Goal: Check status: Check status

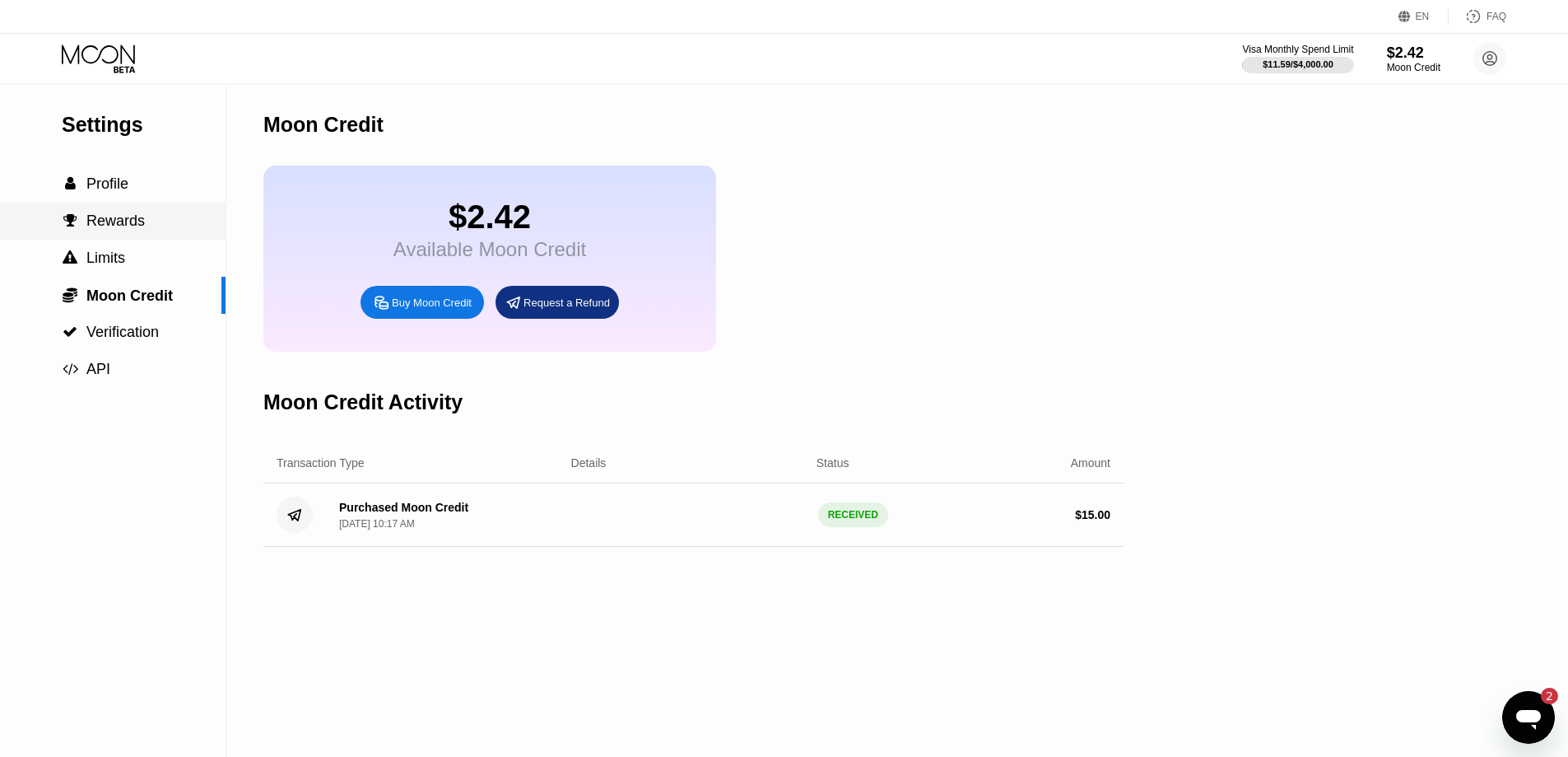
scroll to position [226, 0]
click at [1436, 58] on div "$2.42" at bounding box center [1414, 52] width 55 height 17
click at [1483, 60] on icon at bounding box center [1490, 58] width 14 height 14
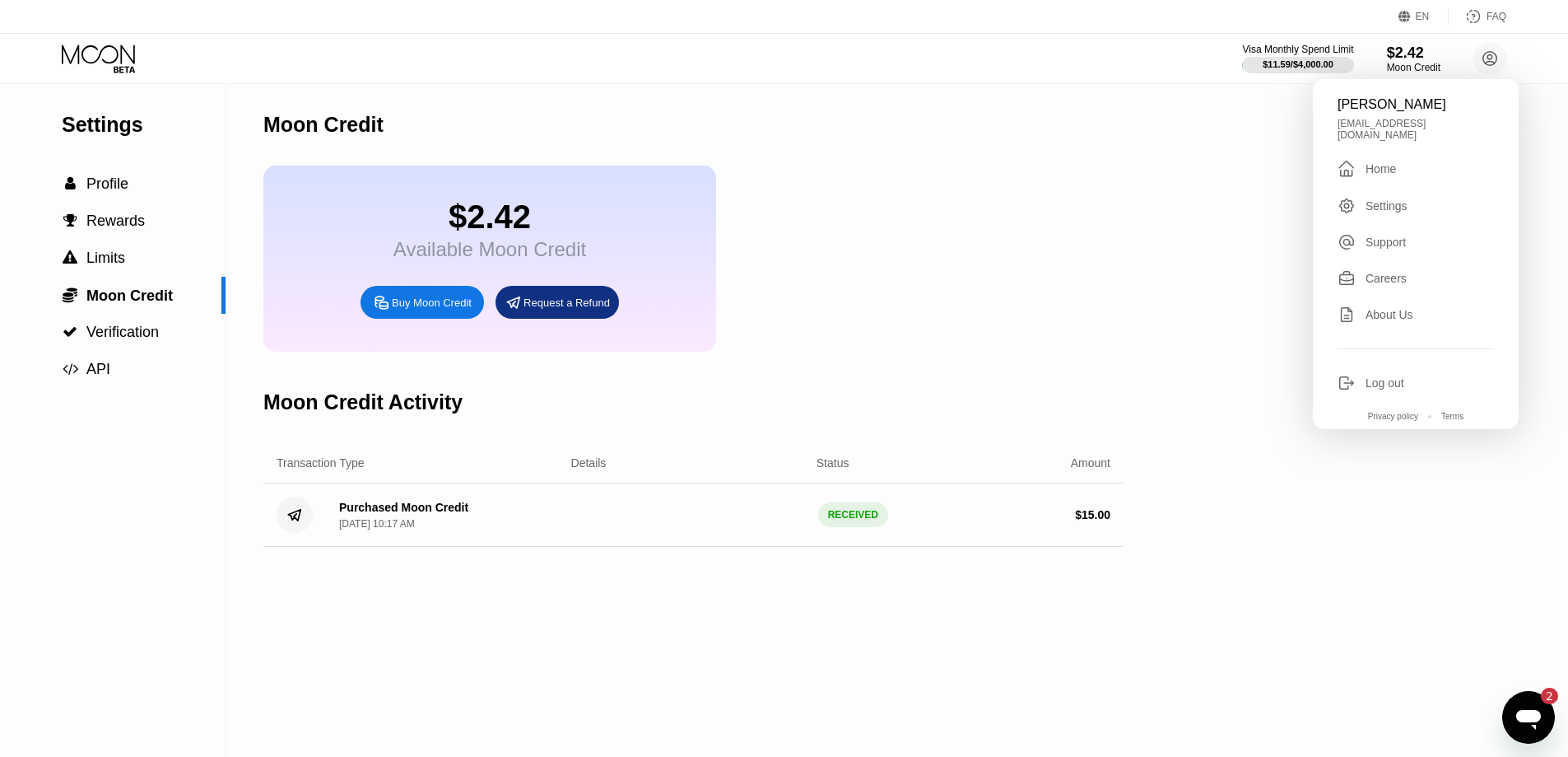
click at [1389, 150] on div "[PERSON_NAME] [EMAIL_ADDRESS][DOMAIN_NAME]  Home Settings Support Careers Abou…" at bounding box center [1416, 254] width 205 height 350
click at [1382, 163] on div "Home" at bounding box center [1380, 169] width 30 height 13
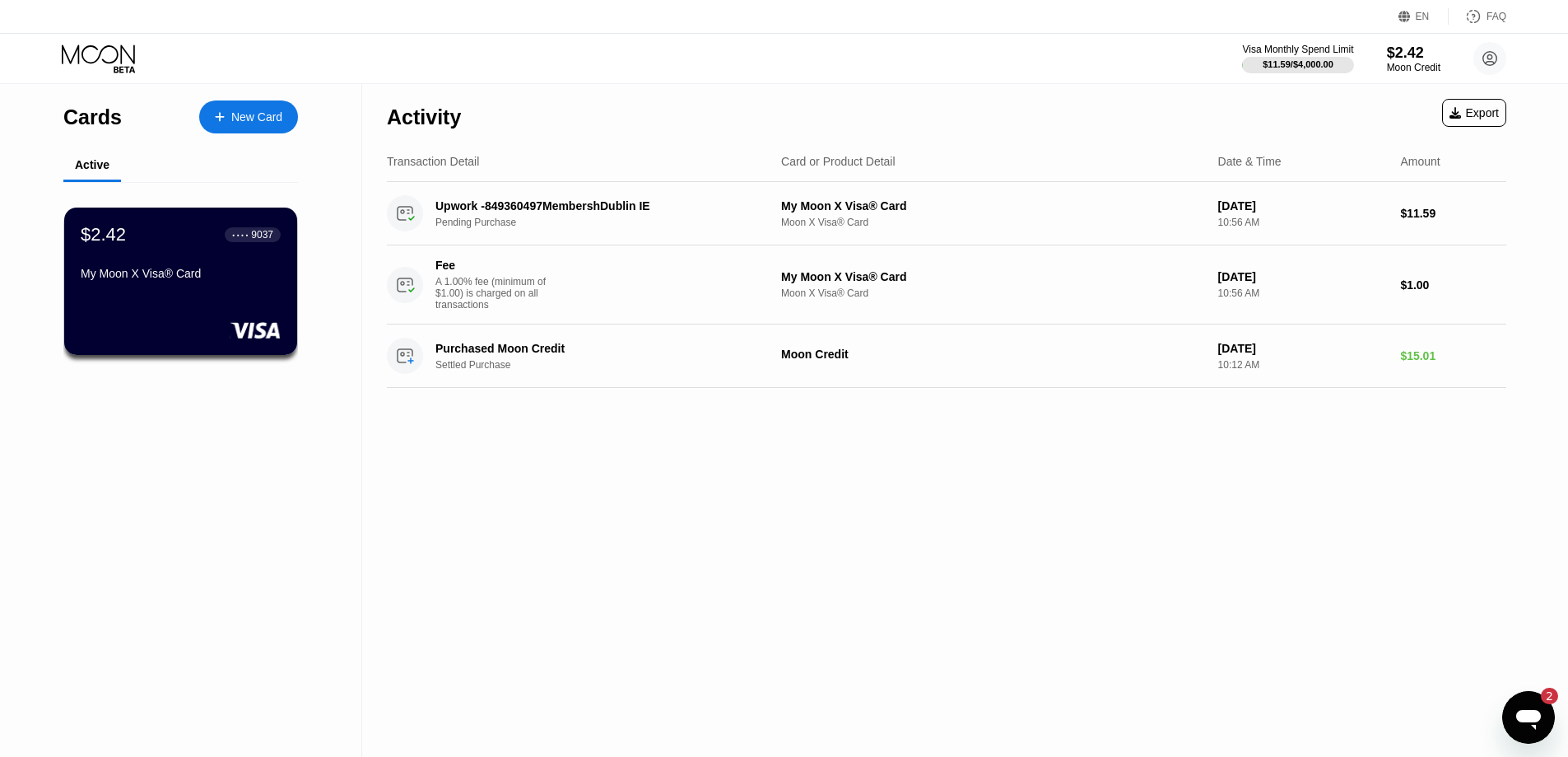
click at [1373, 281] on div "[DATE]" at bounding box center [1303, 277] width 170 height 13
click at [1410, 289] on div "$1.00" at bounding box center [1453, 285] width 106 height 13
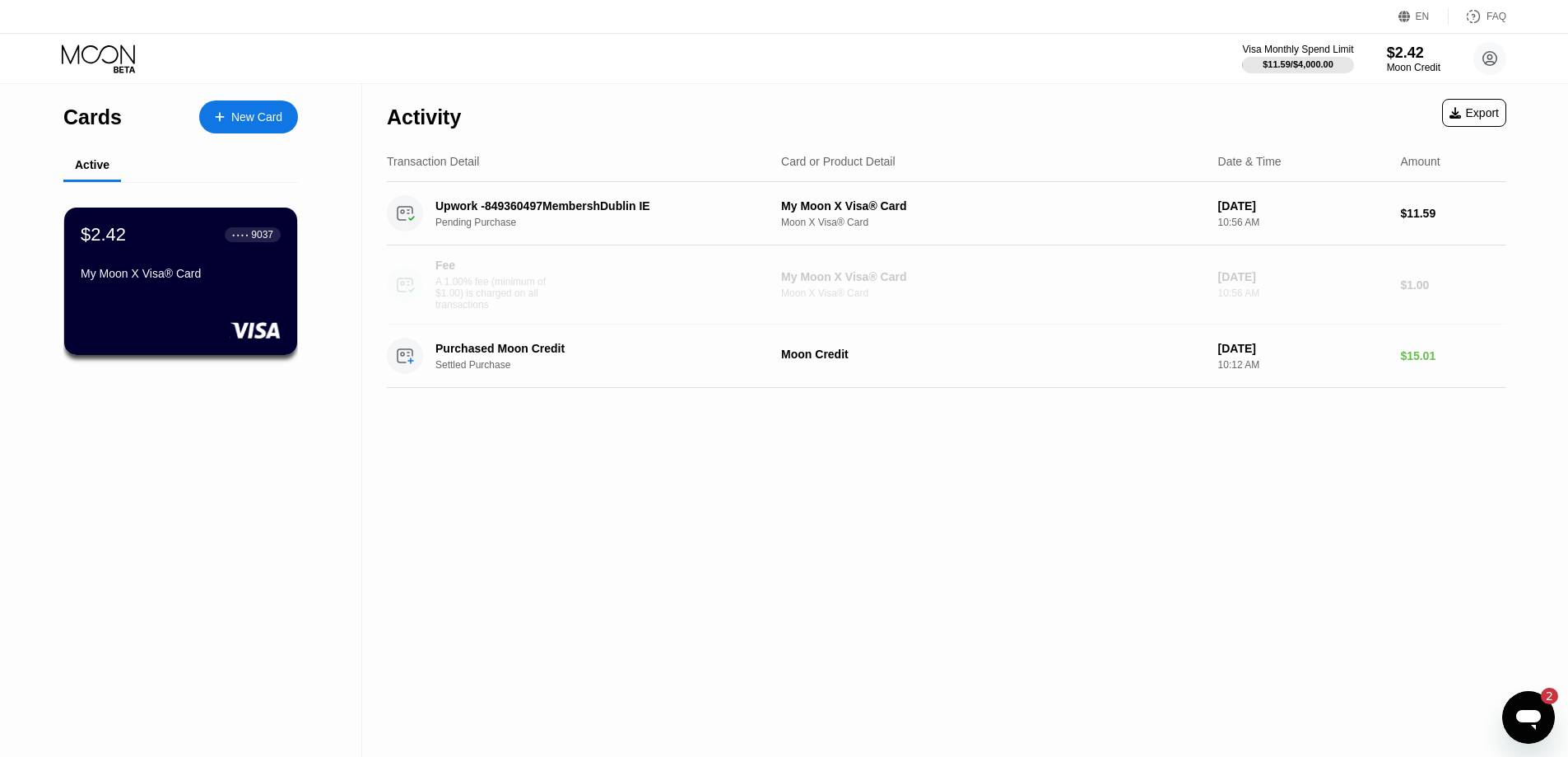
click at [1410, 289] on div "$1.00" at bounding box center [1453, 285] width 106 height 13
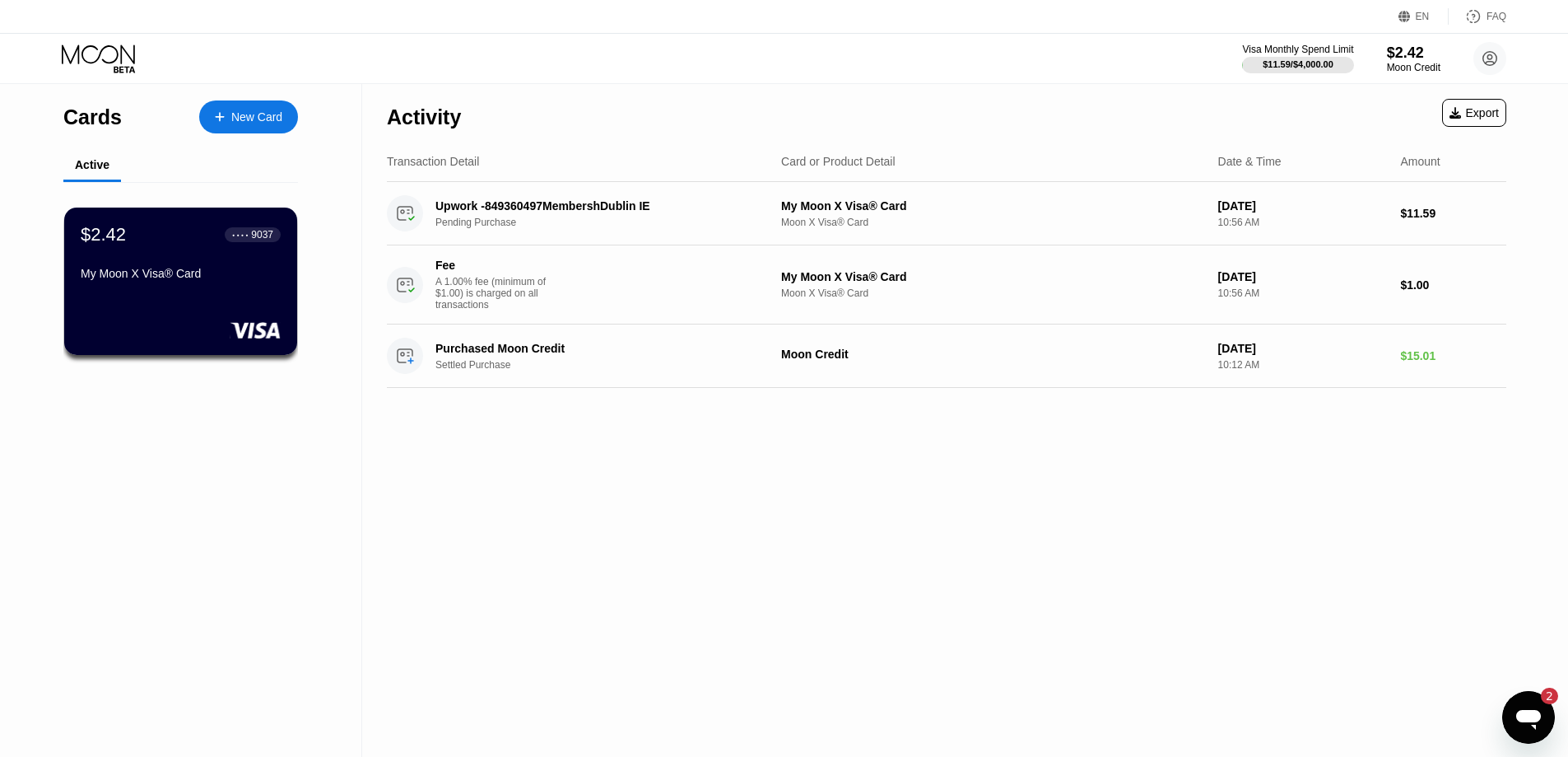
click at [1410, 289] on div "$1.00" at bounding box center [1453, 285] width 106 height 13
drag, startPoint x: 536, startPoint y: 317, endPoint x: 423, endPoint y: 289, distance: 116.4
click at [423, 289] on div "Fee A 1.00% fee (minimum of $1.00) is charged on all transactions" at bounding box center [578, 284] width 382 height 52
click at [474, 470] on div "Activity Export Transaction Detail Card or Product Detail Date & Time Amount Up…" at bounding box center [946, 420] width 1169 height 673
click at [1087, 297] on div "Moon X Visa® Card" at bounding box center [993, 293] width 423 height 12
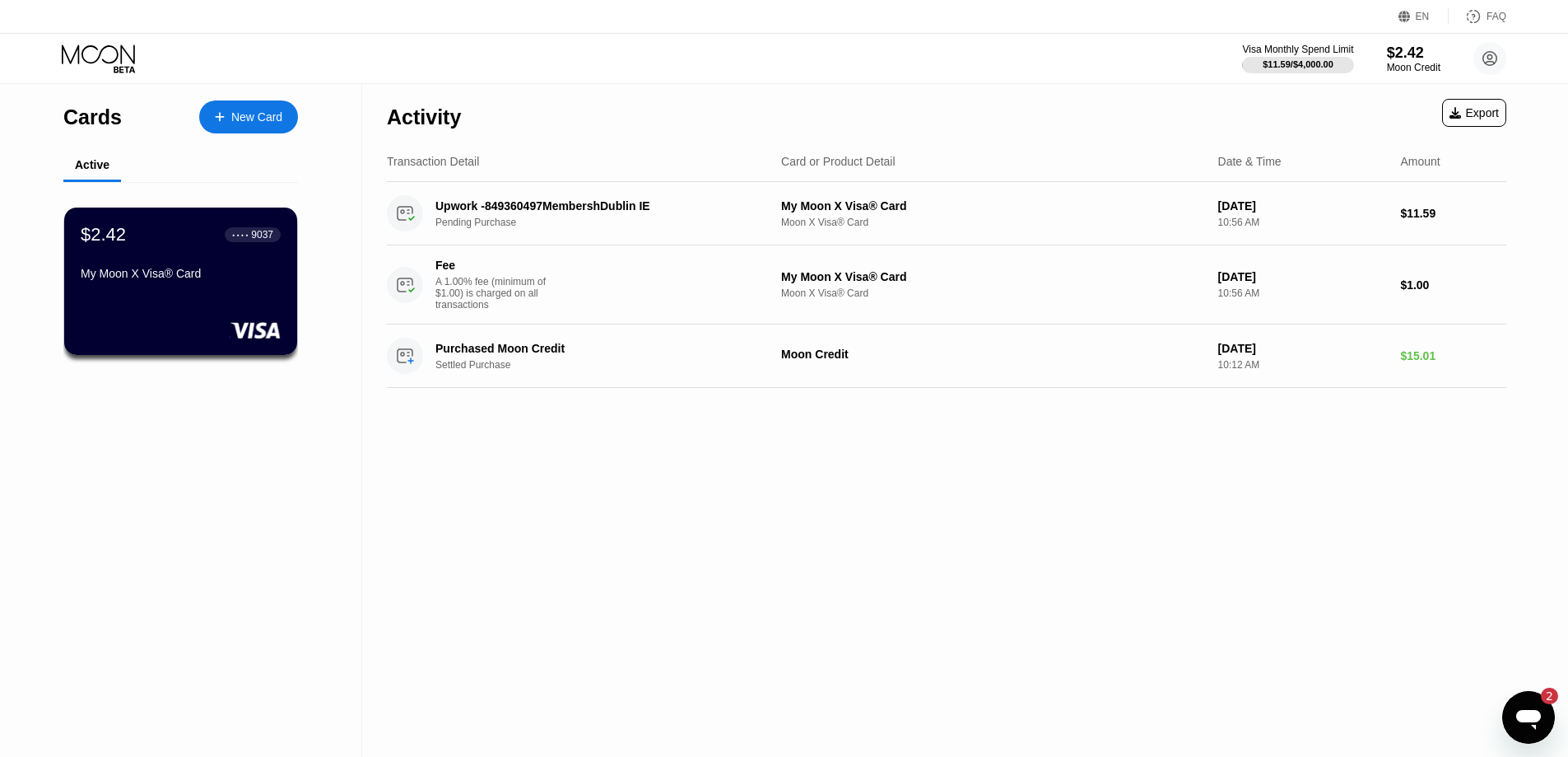
click at [1087, 297] on div "Moon X Visa® Card" at bounding box center [993, 293] width 423 height 12
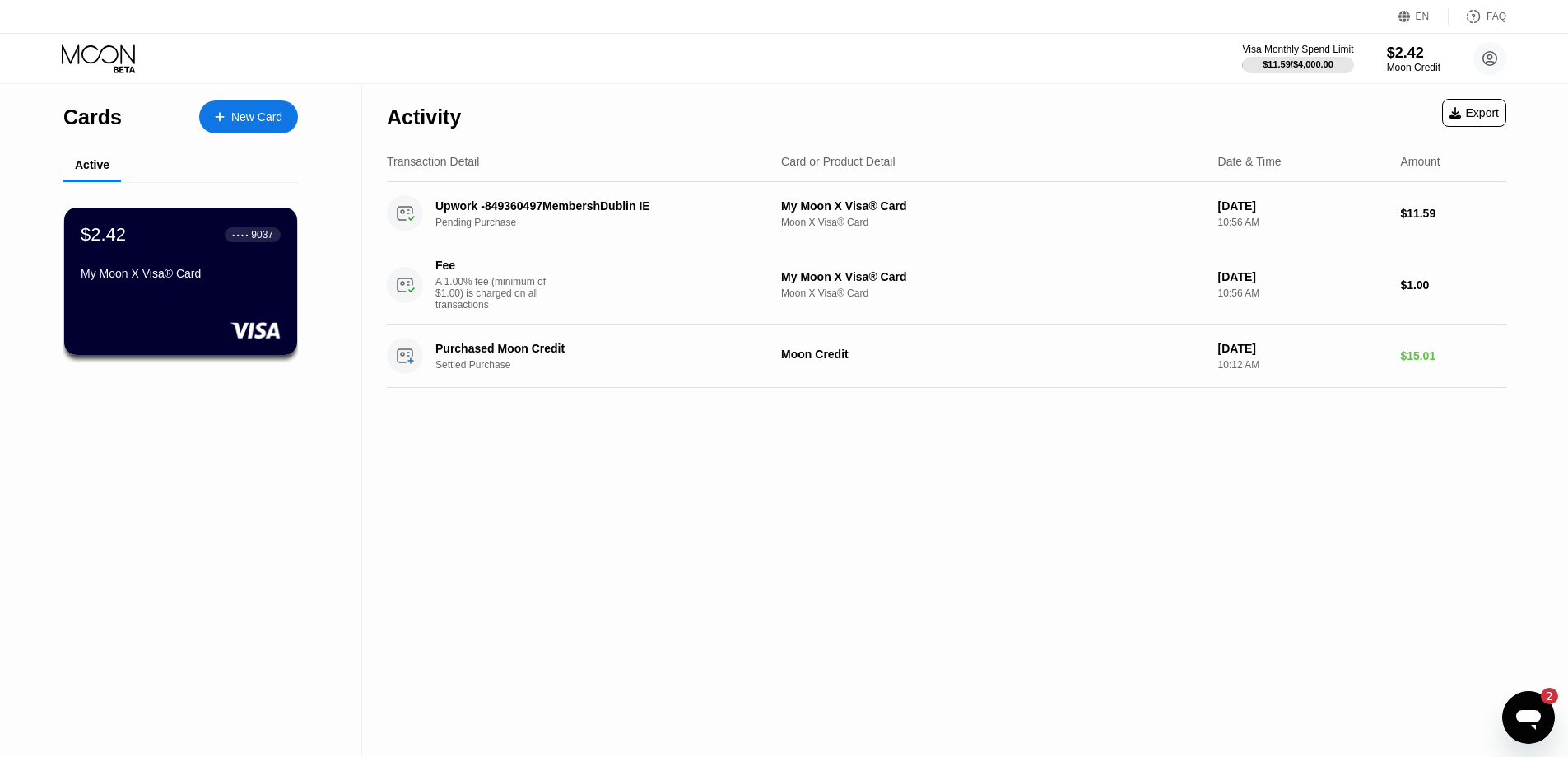
click at [1262, 291] on div "[DATE] 10:56 AM" at bounding box center [1303, 285] width 170 height 29
click at [1388, 288] on div "Fee A 1.00% fee (minimum of $1.00) is charged on all transactions My Moon X Vis…" at bounding box center [946, 285] width 1120 height 79
click at [1419, 286] on div "$1.00" at bounding box center [1453, 285] width 106 height 13
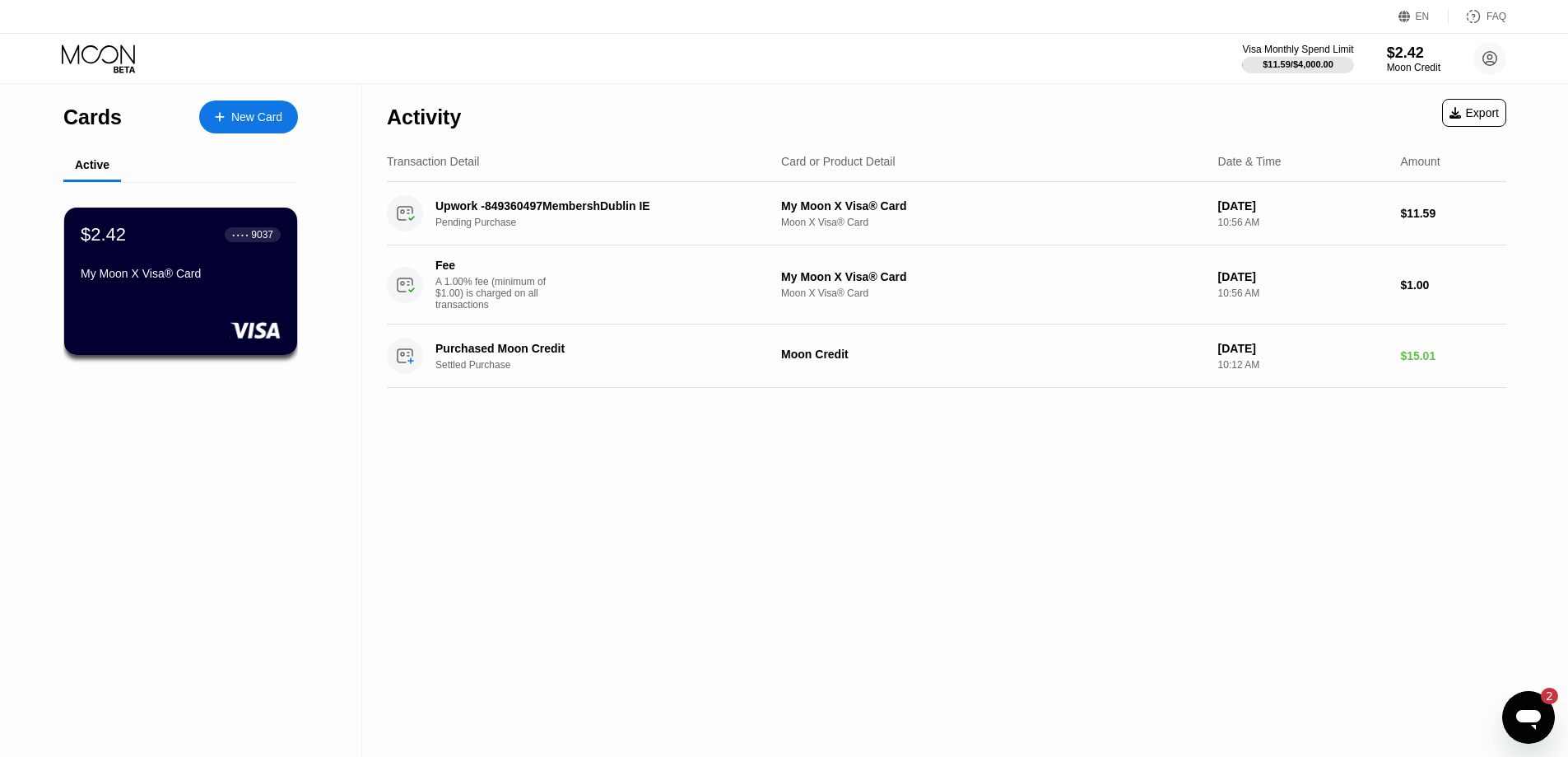
click at [1419, 286] on div "$1.00" at bounding box center [1453, 285] width 106 height 13
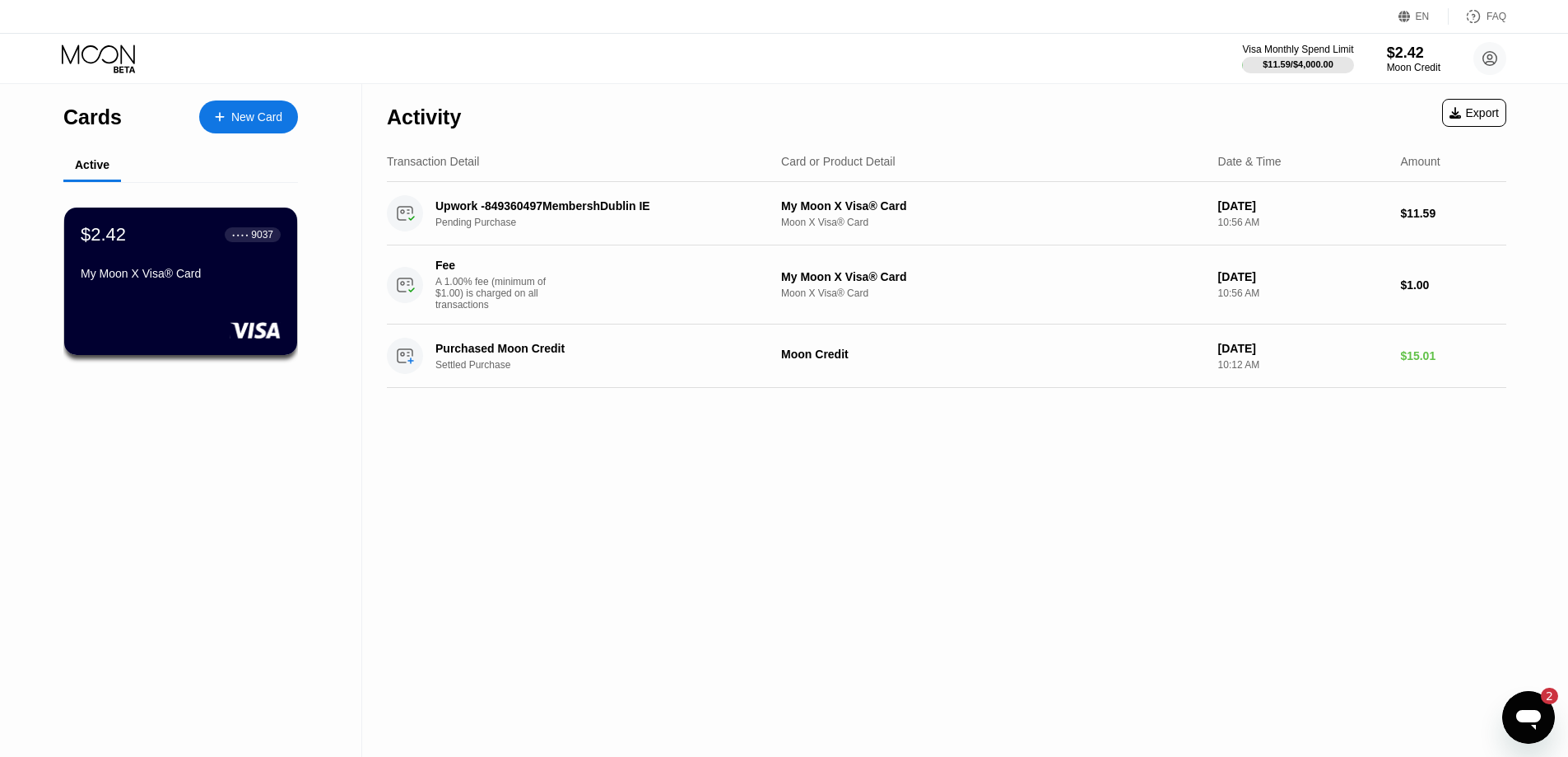
click at [1419, 286] on div "$1.00" at bounding box center [1453, 285] width 106 height 13
drag, startPoint x: 1419, startPoint y: 286, endPoint x: 1375, endPoint y: 305, distance: 47.9
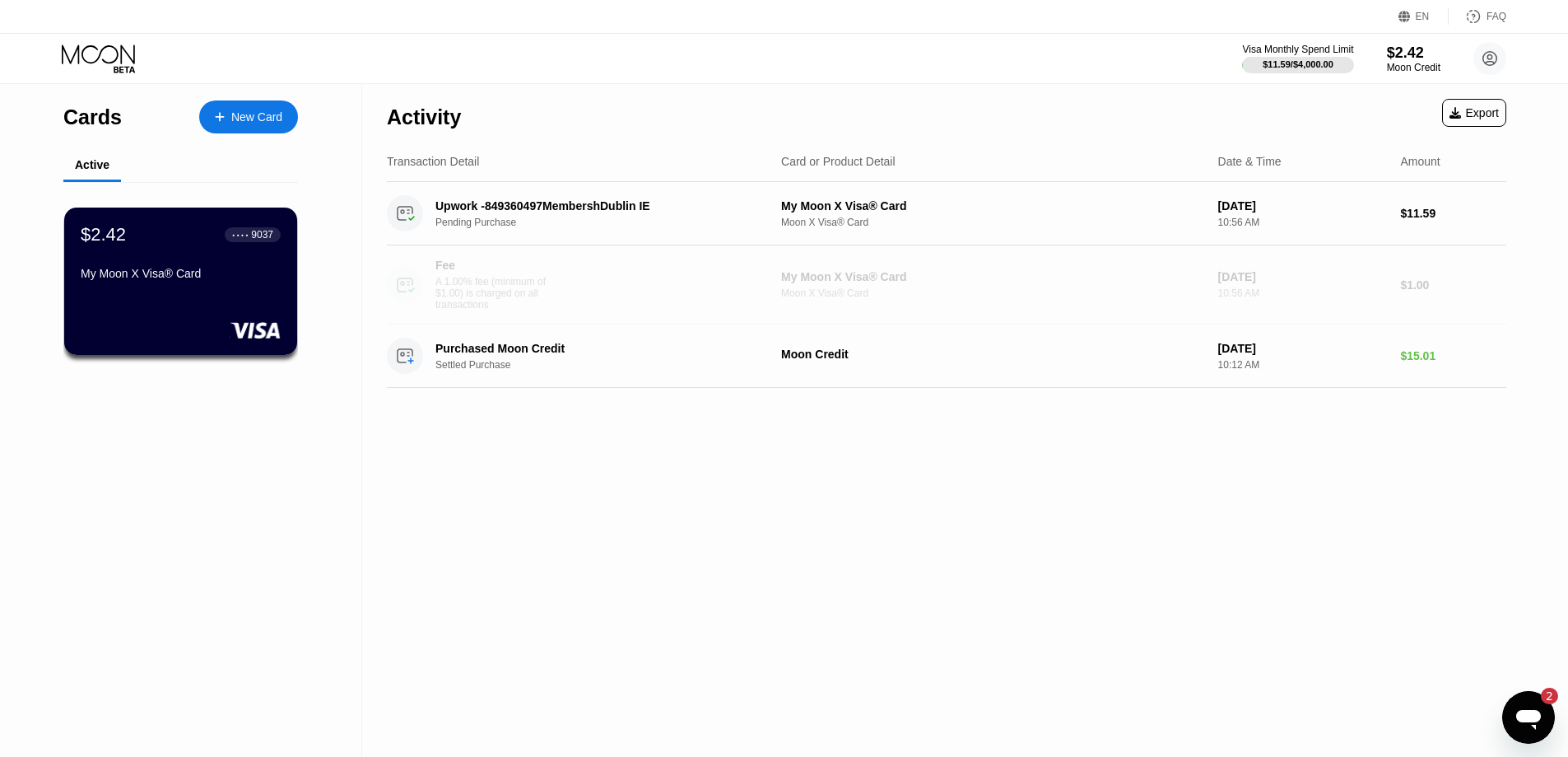
click at [1375, 305] on div "Fee A 1.00% fee (minimum of $1.00) is charged on all transactions My Moon X Vis…" at bounding box center [946, 285] width 1120 height 79
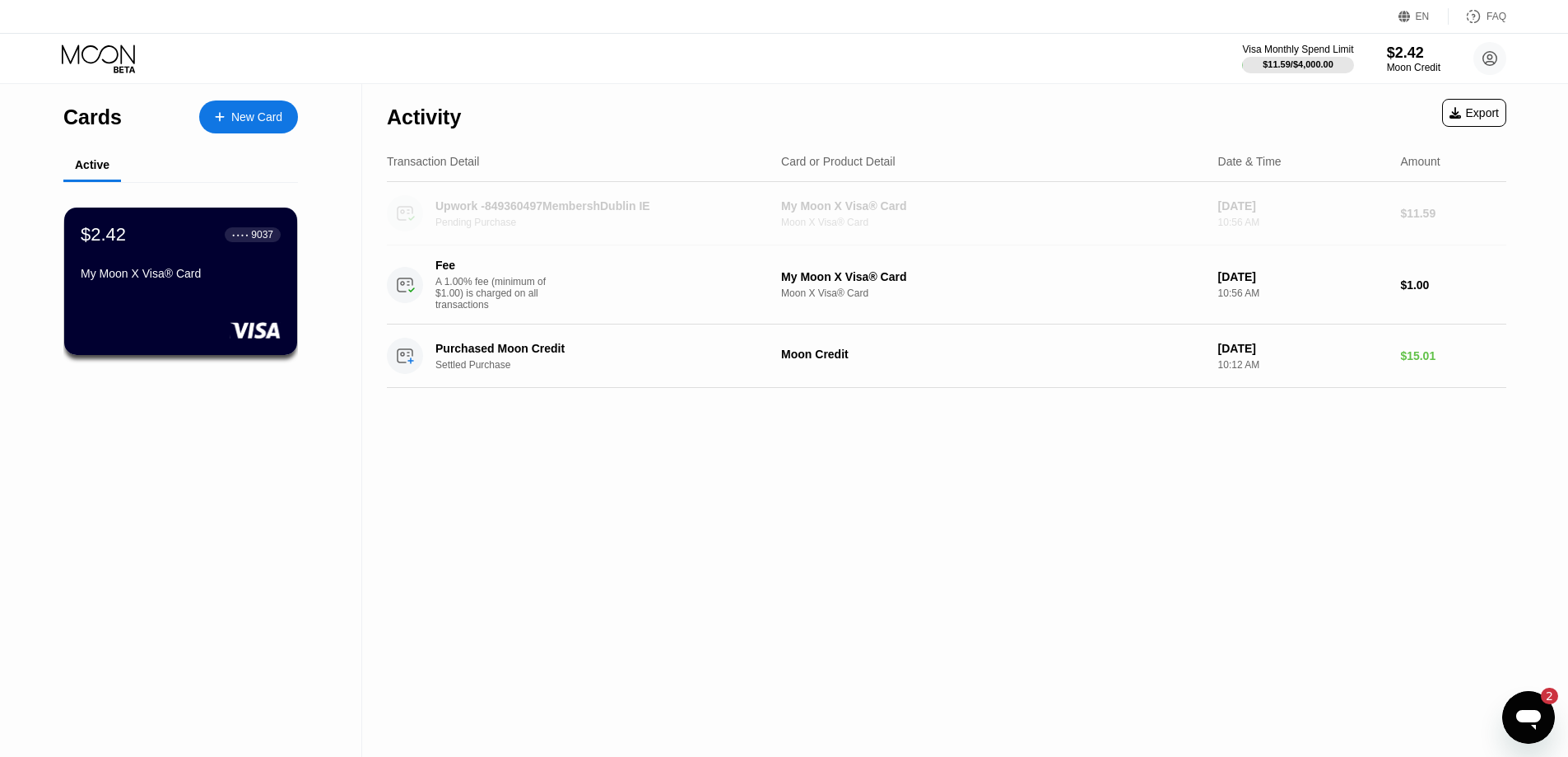
drag, startPoint x: 1394, startPoint y: 218, endPoint x: 1427, endPoint y: 298, distance: 86.5
click at [1427, 298] on div "Upwork -849360497MembershDublin IE Pending Purchase My Moon X Visa® Card Moon X…" at bounding box center [946, 253] width 1120 height 142
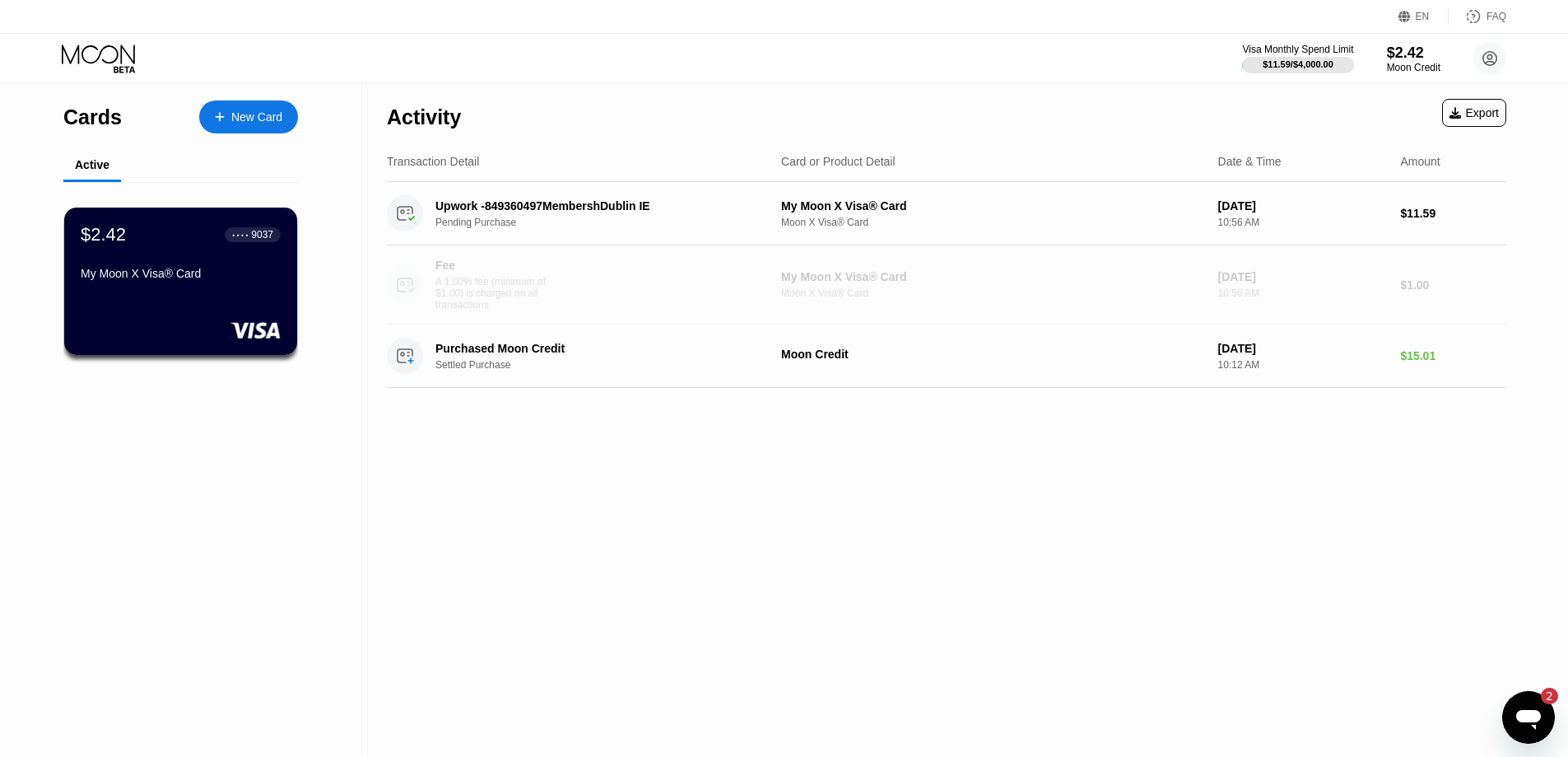
click at [1428, 291] on div "$1.00" at bounding box center [1453, 285] width 106 height 13
click at [1168, 449] on div "Activity Export Transaction Detail Card or Product Detail Date & Time Amount Up…" at bounding box center [946, 420] width 1169 height 673
click at [628, 582] on div "Activity Export Transaction Detail Card or Product Detail Date & Time Amount Up…" at bounding box center [946, 420] width 1169 height 673
